Goal: Transaction & Acquisition: Obtain resource

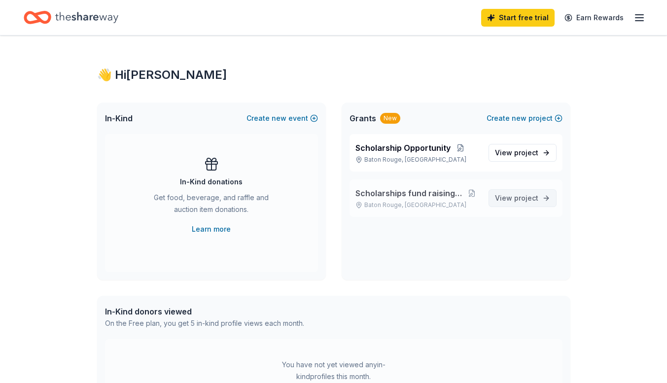
click at [517, 199] on span "project" at bounding box center [526, 198] width 24 height 8
click at [522, 203] on span "View project" at bounding box center [516, 198] width 43 height 12
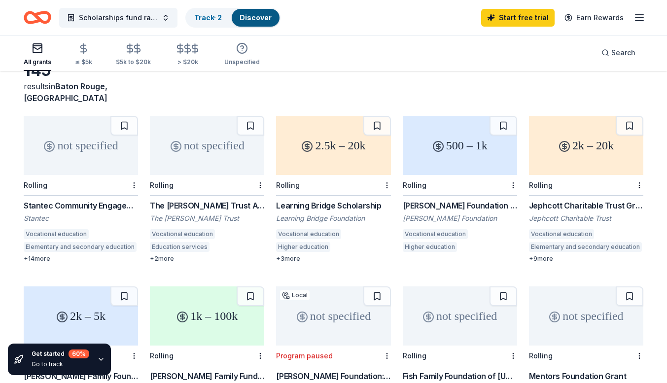
scroll to position [62, 0]
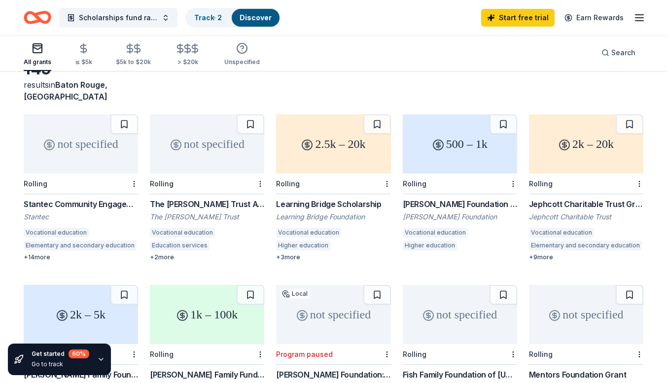
click at [424, 198] on div "Nicholas R. Rizzi Foundation Grant" at bounding box center [460, 204] width 114 height 12
click at [325, 143] on div "2.5k – 20k" at bounding box center [333, 143] width 114 height 59
click at [167, 20] on button "Scholarships fund raising event" at bounding box center [118, 18] width 118 height 20
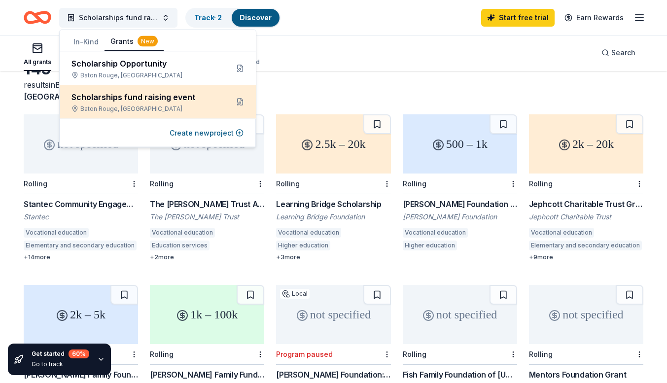
click at [130, 107] on div "Baton Rouge, LA" at bounding box center [145, 109] width 149 height 8
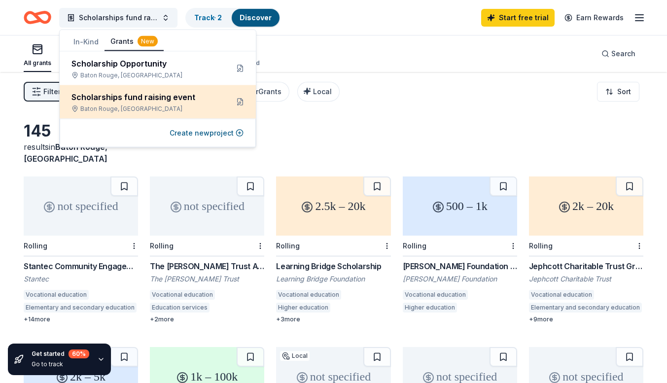
click at [110, 113] on div "Scholarships fund raising event Baton Rouge, LA" at bounding box center [158, 102] width 196 height 34
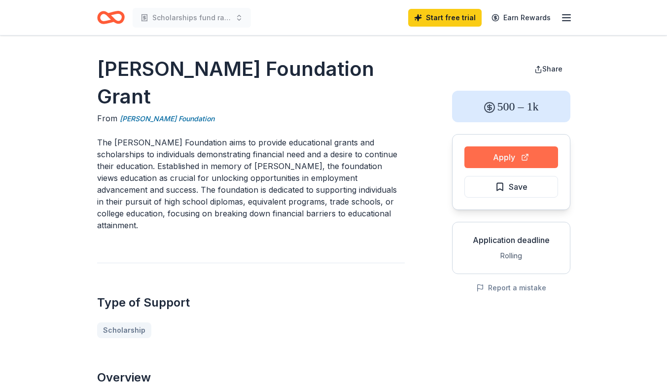
click at [498, 164] on button "Apply" at bounding box center [511, 157] width 94 height 22
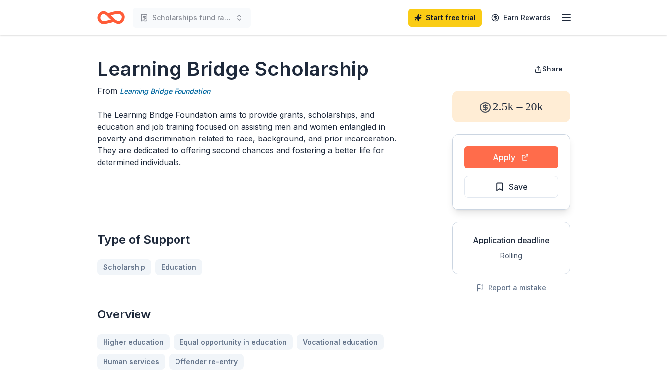
click at [511, 159] on button "Apply" at bounding box center [511, 157] width 94 height 22
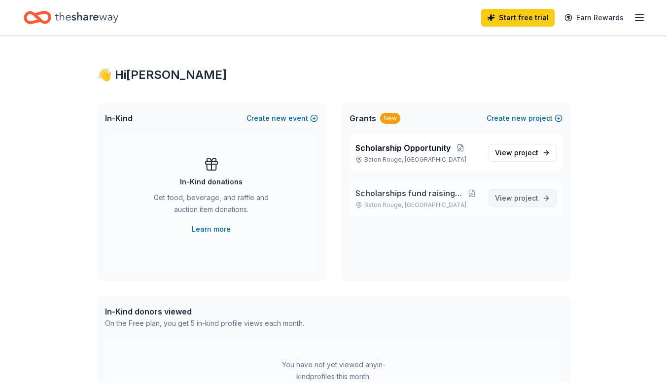
click at [521, 204] on link "View project" at bounding box center [522, 198] width 68 height 18
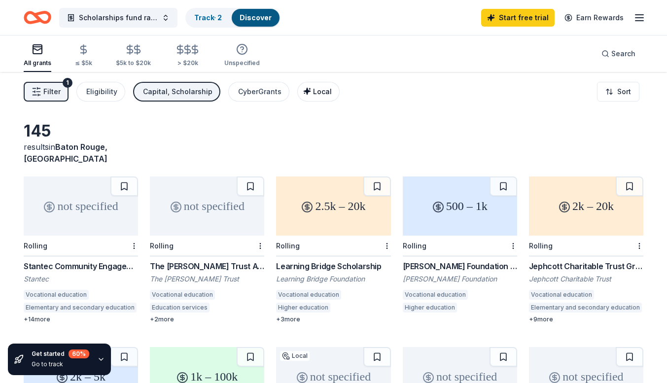
click at [313, 90] on span "Local" at bounding box center [322, 91] width 19 height 8
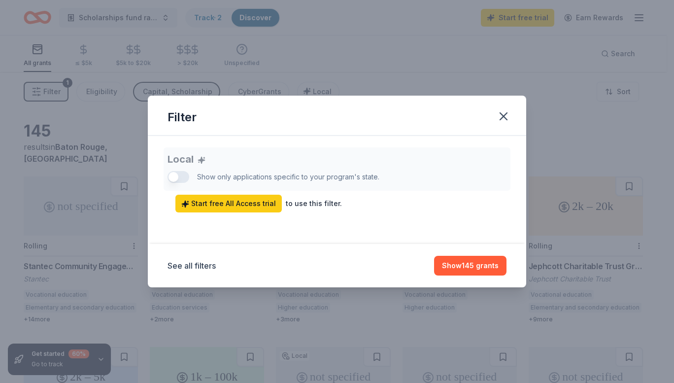
click at [181, 177] on div "Local Show only applications specific to your program's state. Start free All A…" at bounding box center [337, 179] width 339 height 65
click at [176, 179] on div "Local Show only applications specific to your program's state. Start free All A…" at bounding box center [337, 179] width 339 height 65
click at [459, 270] on button "Show 145 grants" at bounding box center [470, 266] width 72 height 20
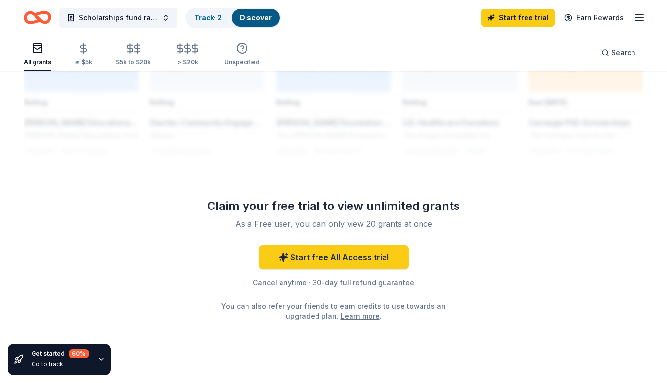
scroll to position [860, 0]
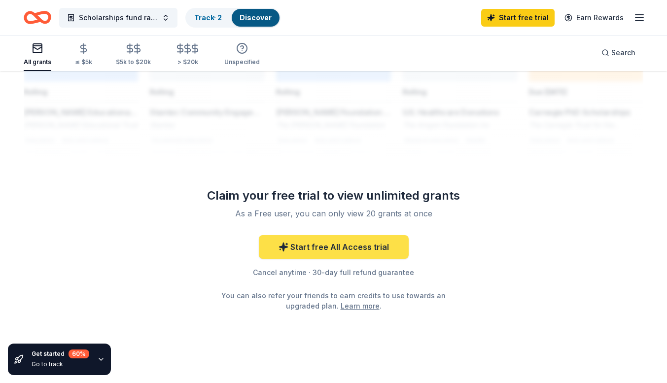
click at [338, 237] on link "Start free All Access trial" at bounding box center [334, 247] width 150 height 24
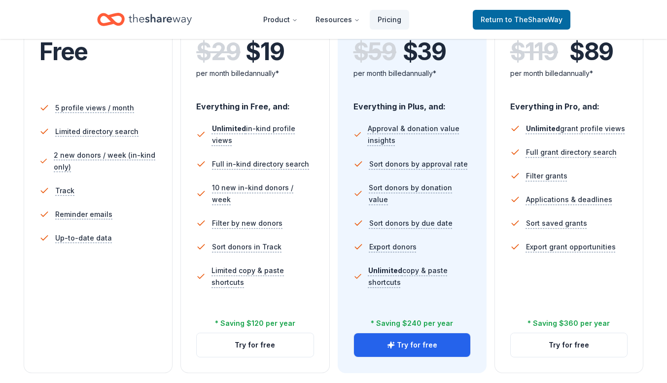
scroll to position [244, 0]
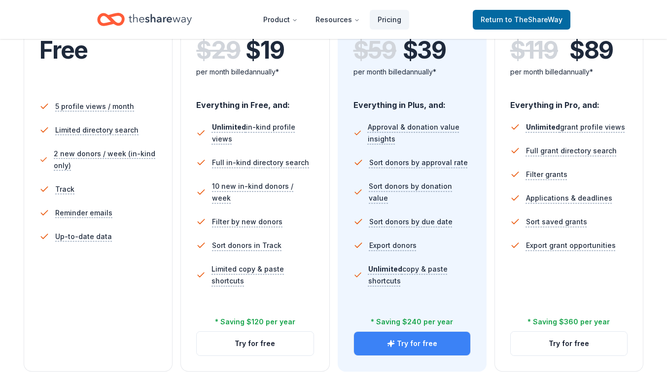
click at [411, 348] on button "Try for free" at bounding box center [412, 344] width 116 height 24
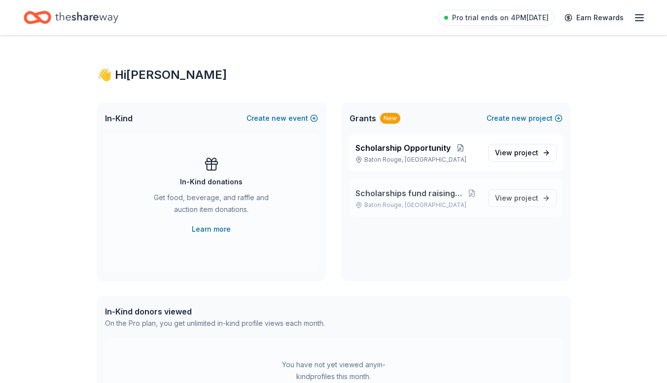
click at [424, 199] on span "Scholarships fund raising event" at bounding box center [409, 193] width 108 height 12
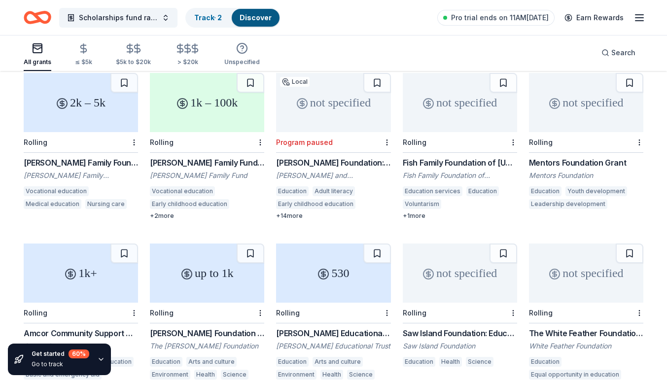
scroll to position [273, 0]
click at [553, 158] on div "Mentors Foundation Grant" at bounding box center [586, 164] width 114 height 12
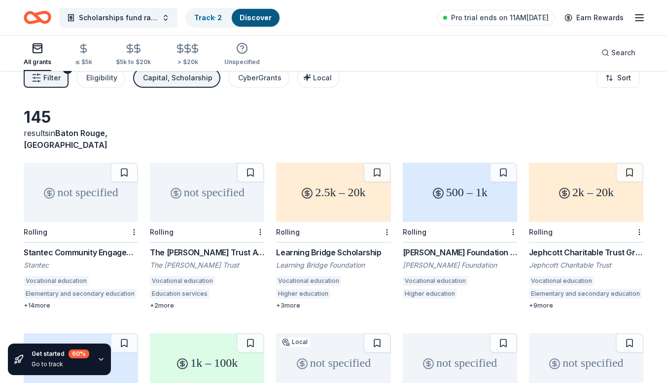
scroll to position [0, 0]
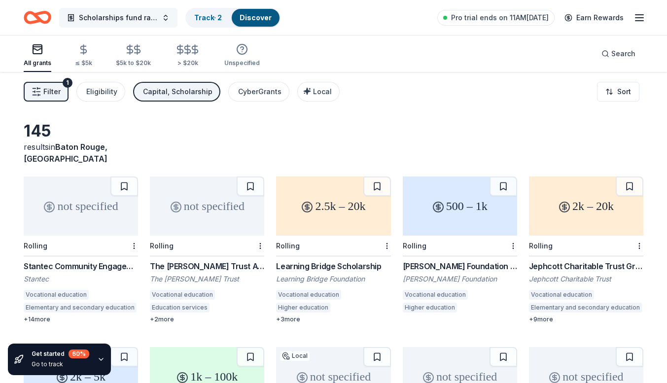
click at [166, 19] on button "Scholarships fund raising event" at bounding box center [118, 18] width 118 height 20
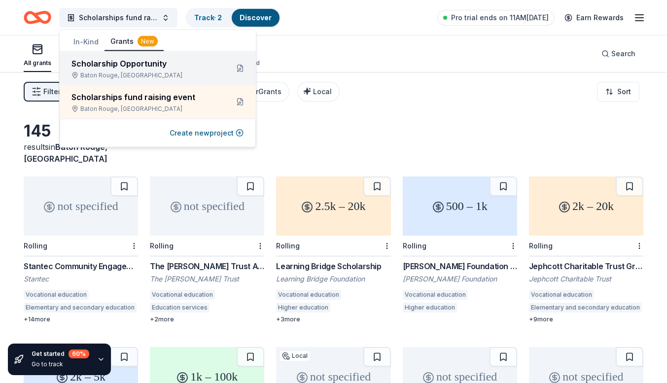
click at [126, 67] on div "Scholarship Opportunity" at bounding box center [145, 64] width 149 height 12
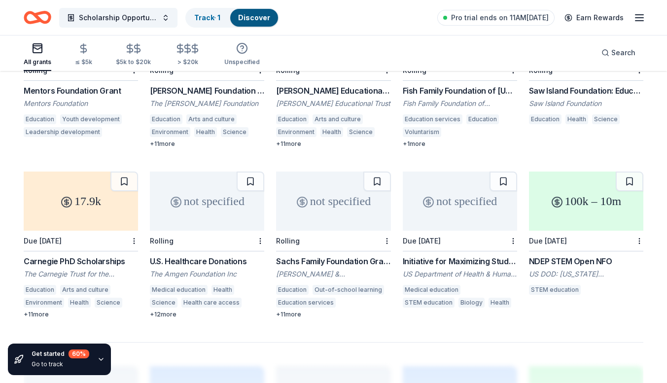
scroll to position [517, 0]
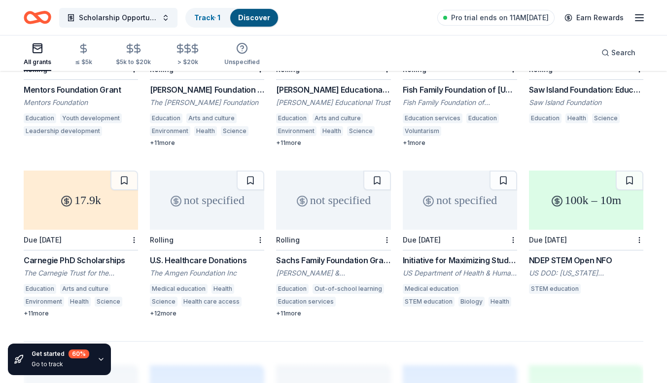
click at [91, 256] on div "Carnegie PhD Scholarships The Carnegie Trust for the Universities of Scotland E…" at bounding box center [81, 285] width 114 height 63
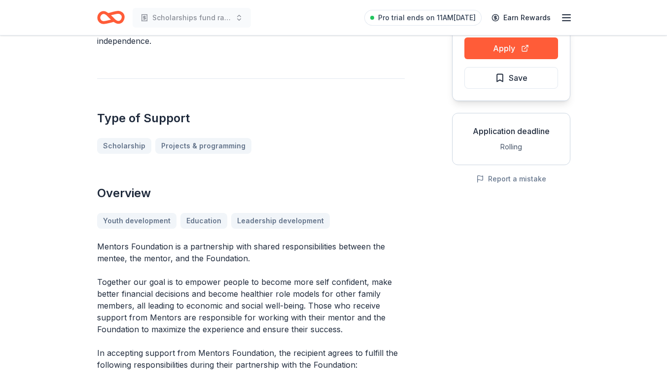
scroll to position [60, 0]
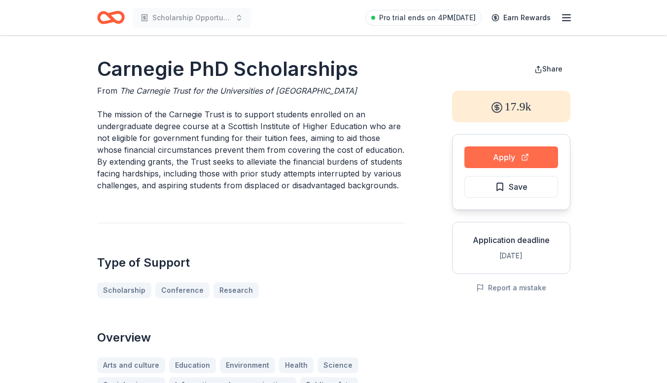
click at [494, 151] on button "Apply" at bounding box center [511, 157] width 94 height 22
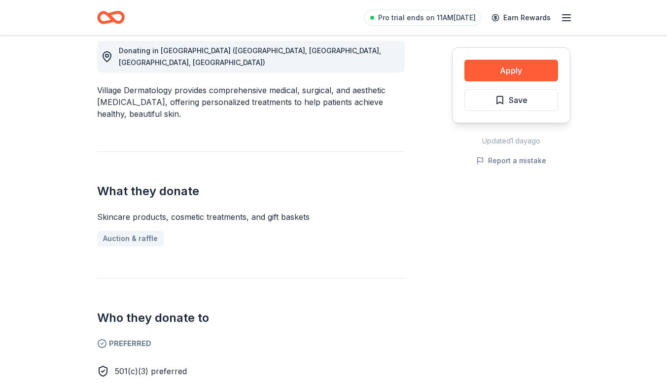
scroll to position [283, 0]
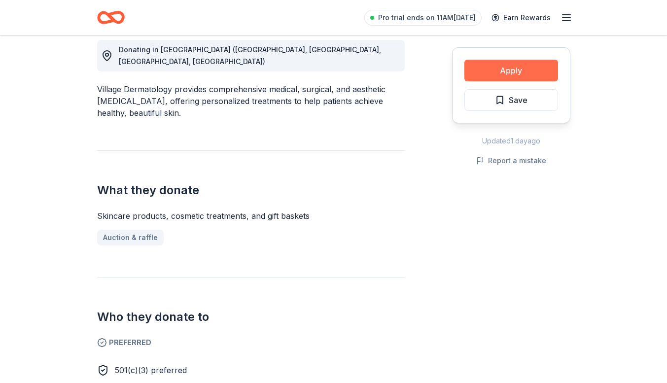
click at [509, 75] on button "Apply" at bounding box center [511, 71] width 94 height 22
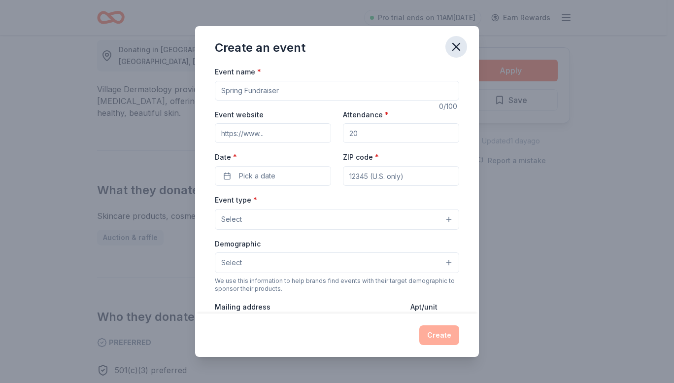
click at [457, 46] on icon "button" at bounding box center [456, 46] width 7 height 7
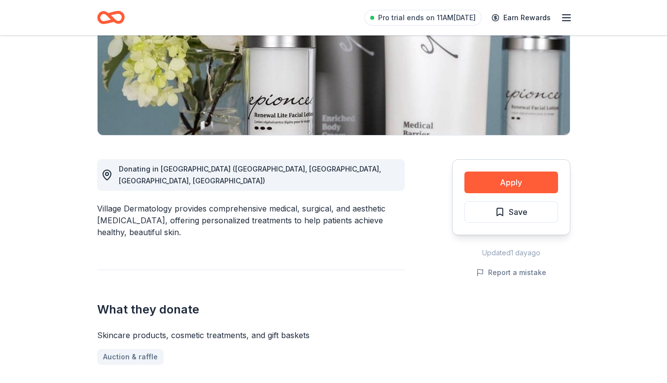
scroll to position [0, 0]
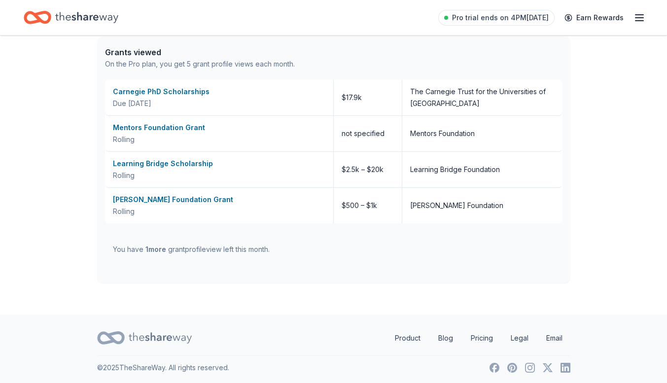
scroll to position [368, 0]
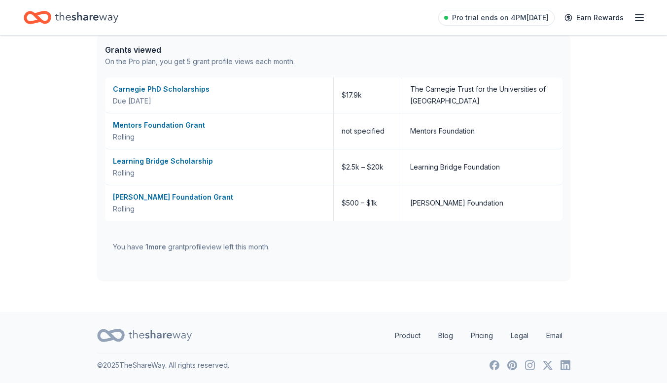
click at [636, 18] on line "button" at bounding box center [639, 18] width 8 height 0
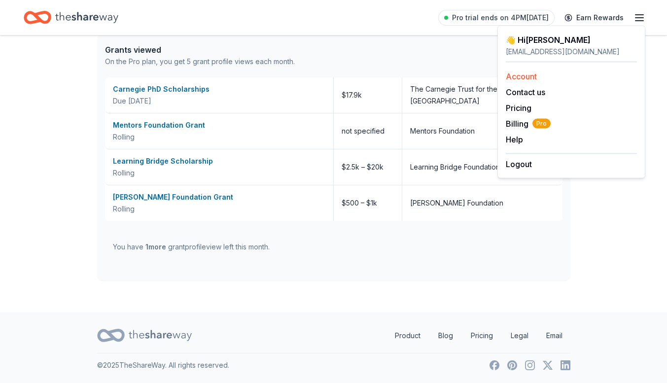
click at [523, 76] on link "Account" at bounding box center [521, 76] width 31 height 10
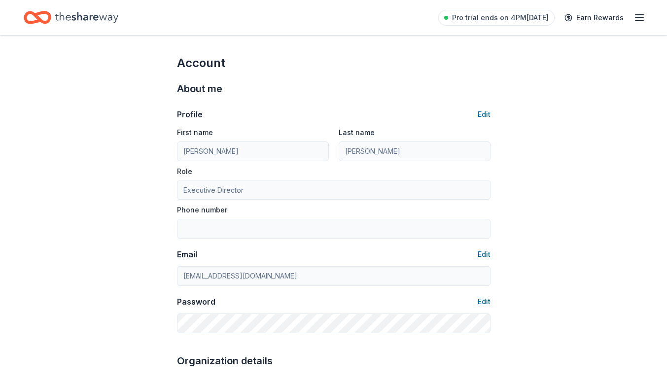
click at [641, 20] on icon "button" at bounding box center [639, 18] width 12 height 12
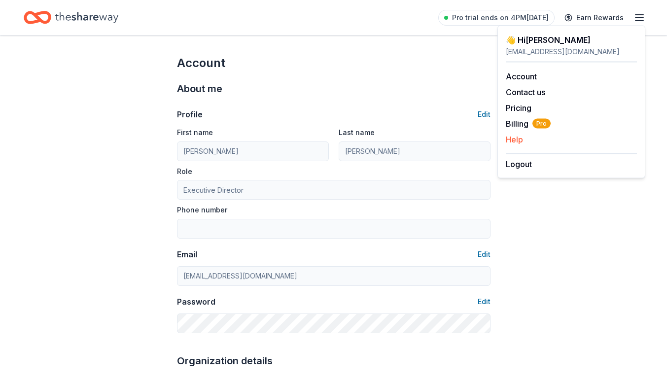
click at [514, 139] on button "Help" at bounding box center [514, 140] width 17 height 12
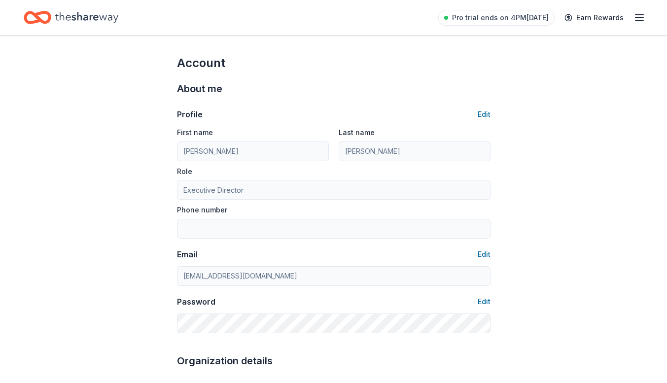
click at [642, 16] on icon "button" at bounding box center [639, 18] width 12 height 12
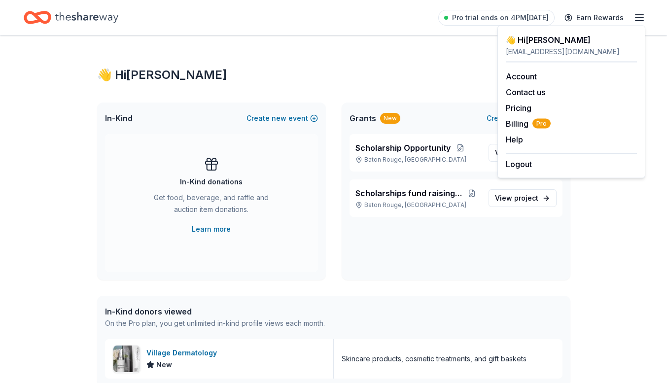
scroll to position [368, 0]
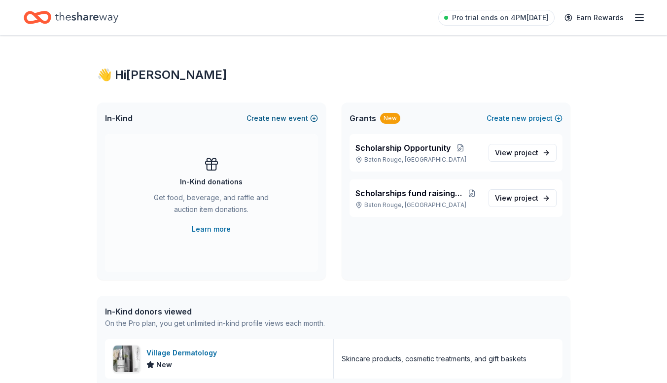
click at [281, 116] on span "new" at bounding box center [279, 118] width 15 height 12
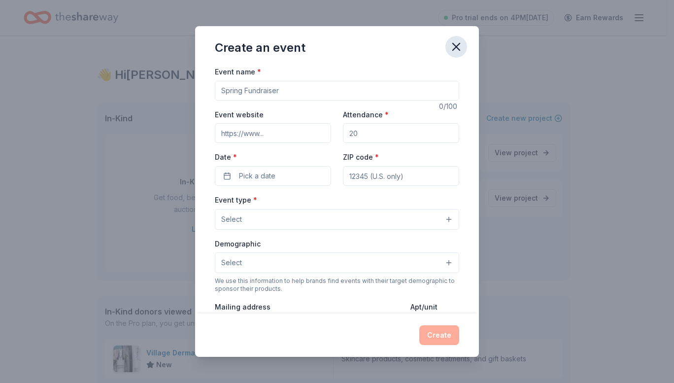
click at [456, 47] on icon "button" at bounding box center [456, 46] width 7 height 7
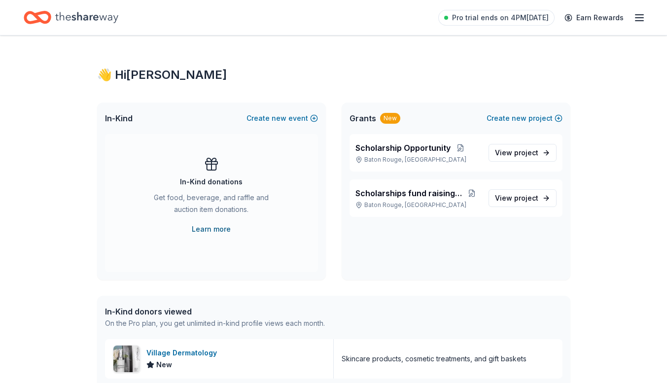
click at [201, 227] on link "Learn more" at bounding box center [211, 229] width 39 height 12
